Goal: Navigation & Orientation: Find specific page/section

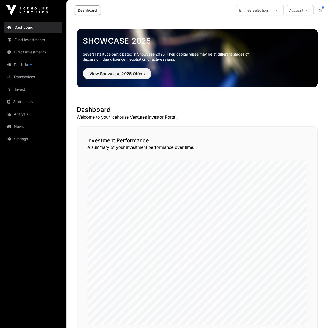
click at [23, 69] on link "Portfolio" at bounding box center [33, 64] width 58 height 11
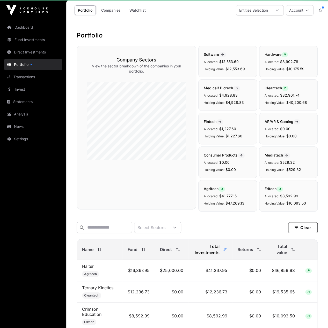
scroll to position [7, 0]
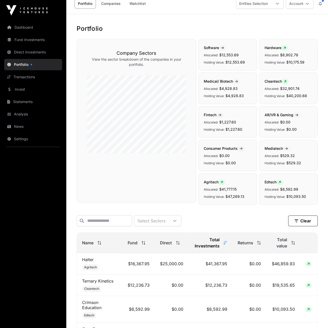
click at [39, 56] on link "Direct Investments" at bounding box center [33, 52] width 58 height 11
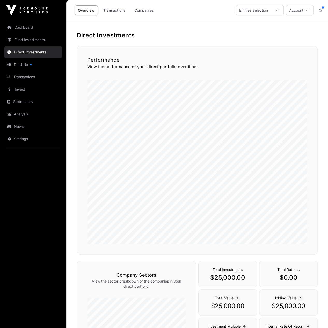
click at [35, 38] on link "Fund Investments" at bounding box center [33, 39] width 58 height 11
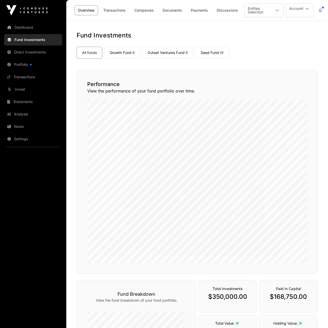
click at [44, 53] on link "Direct Investments" at bounding box center [33, 52] width 58 height 11
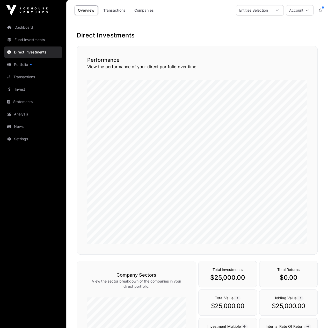
click at [152, 14] on link "Companies" at bounding box center [144, 10] width 26 height 10
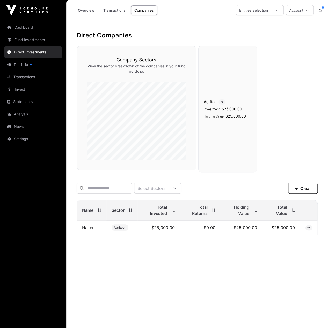
click at [223, 100] on span at bounding box center [221, 102] width 7 height 5
click at [97, 230] on td "Halter" at bounding box center [91, 228] width 29 height 14
